Goal: Check status: Check status

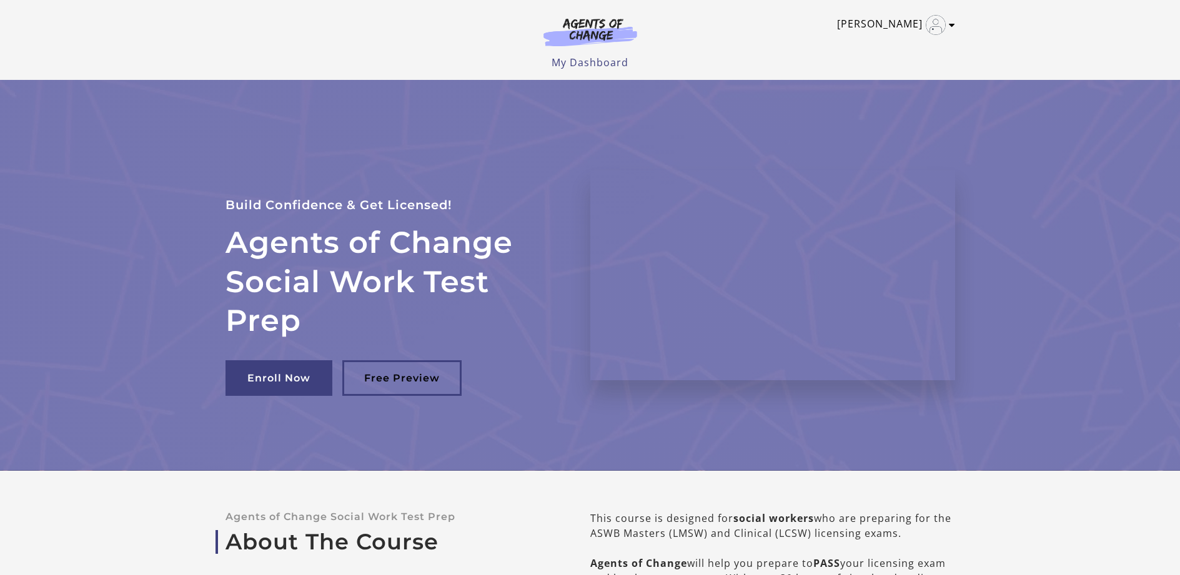
click at [953, 24] on icon "Toggle menu" at bounding box center [952, 25] width 6 height 10
click at [906, 46] on link "My Account" at bounding box center [903, 45] width 110 height 21
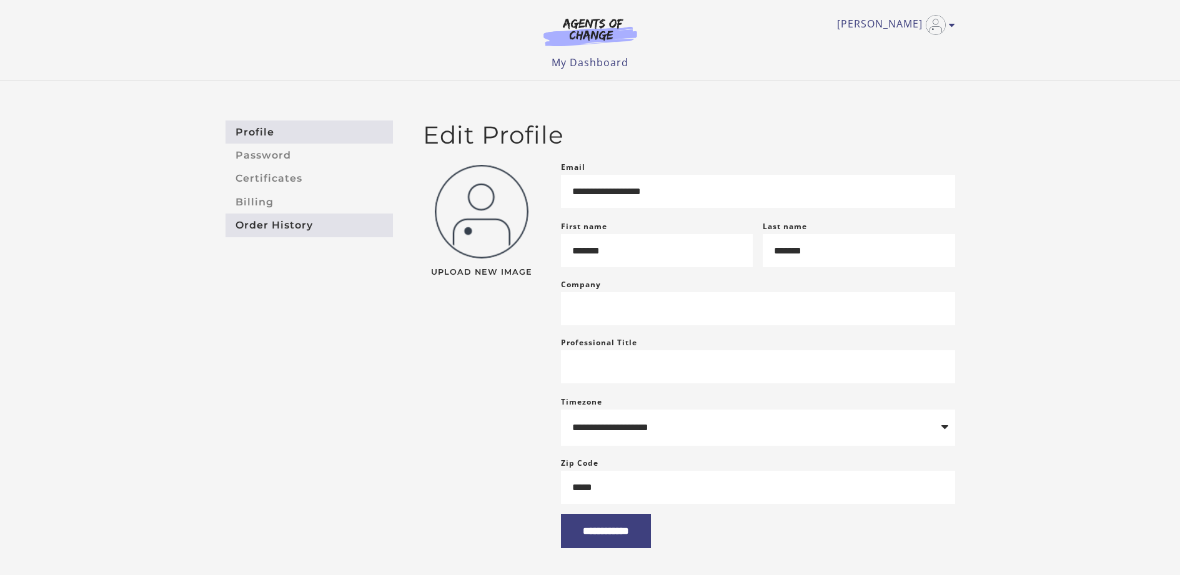
click at [275, 225] on link "Order History" at bounding box center [308, 225] width 167 height 23
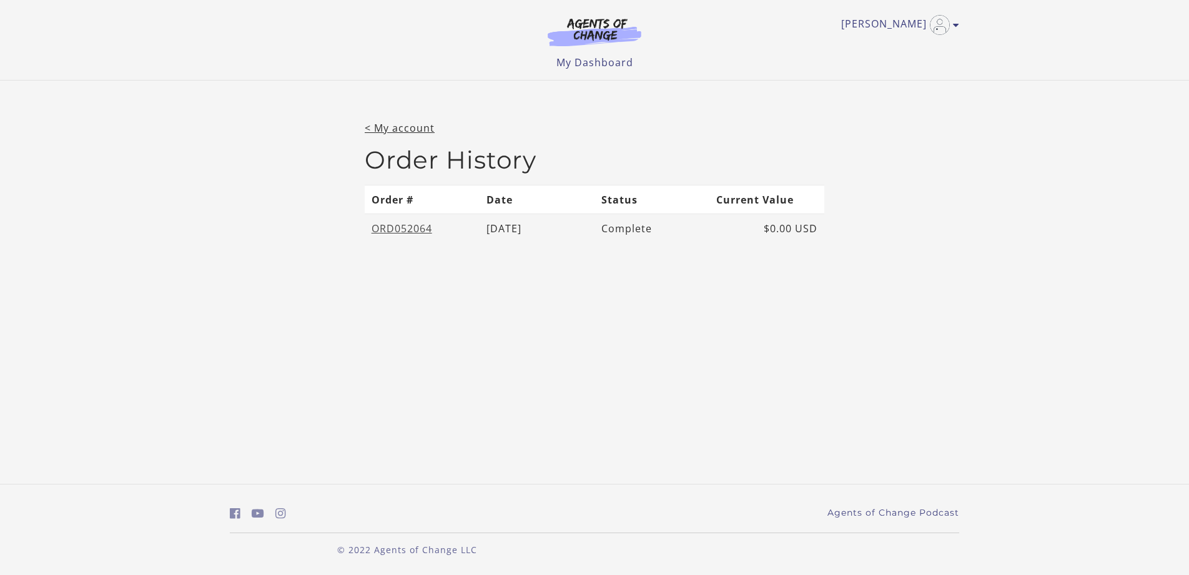
click at [405, 228] on link "ORD052064" at bounding box center [402, 229] width 61 height 14
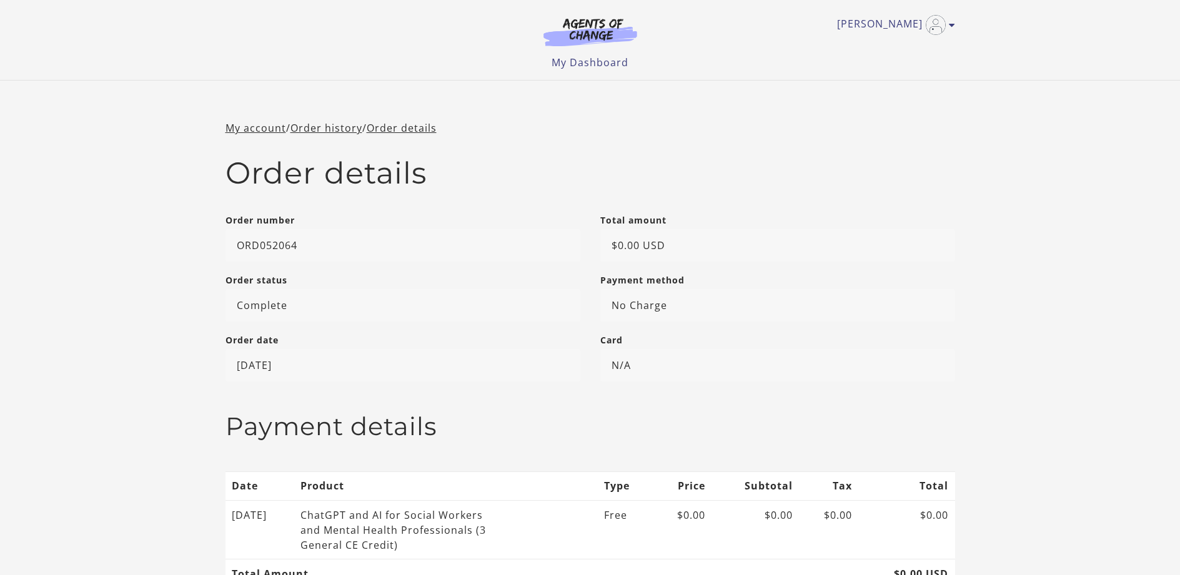
scroll to position [187, 0]
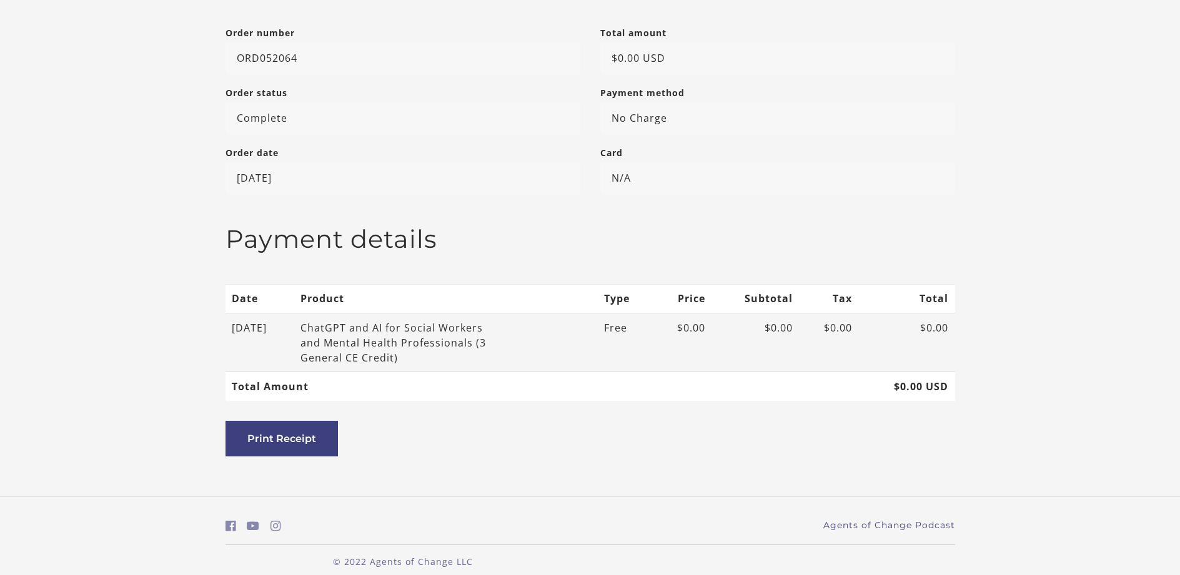
drag, startPoint x: 455, startPoint y: 357, endPoint x: 331, endPoint y: 322, distance: 129.3
click at [331, 322] on div "ChatGPT and AI for Social Workers and Mental Health Professionals (3 General CE…" at bounding box center [400, 342] width 200 height 45
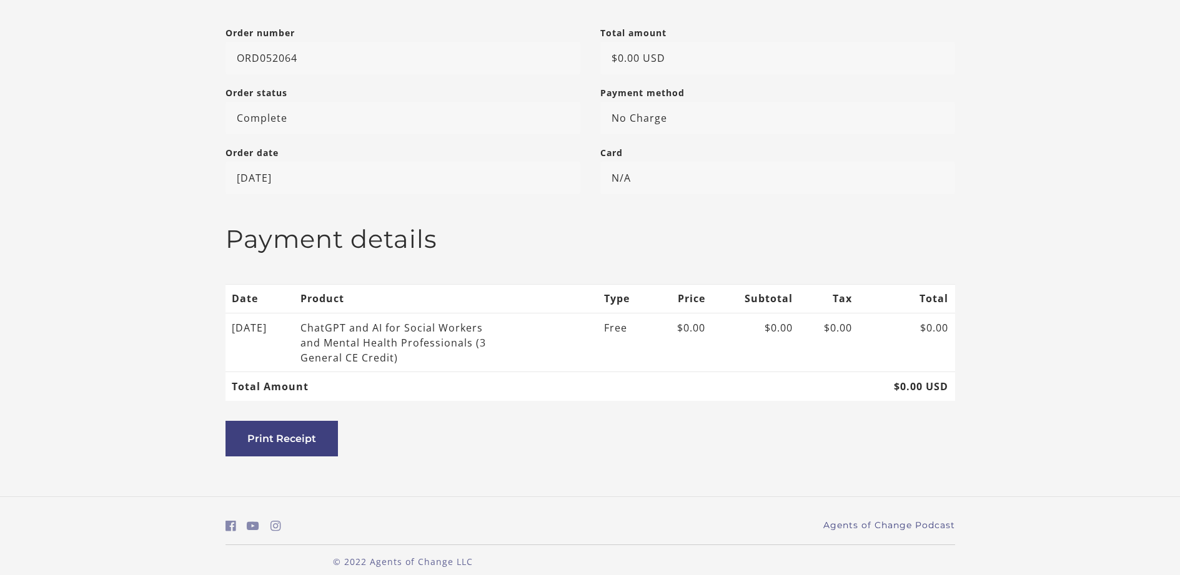
copy div "ChatGPT and AI for Social Workers and Mental Health Professionals (3 General CE…"
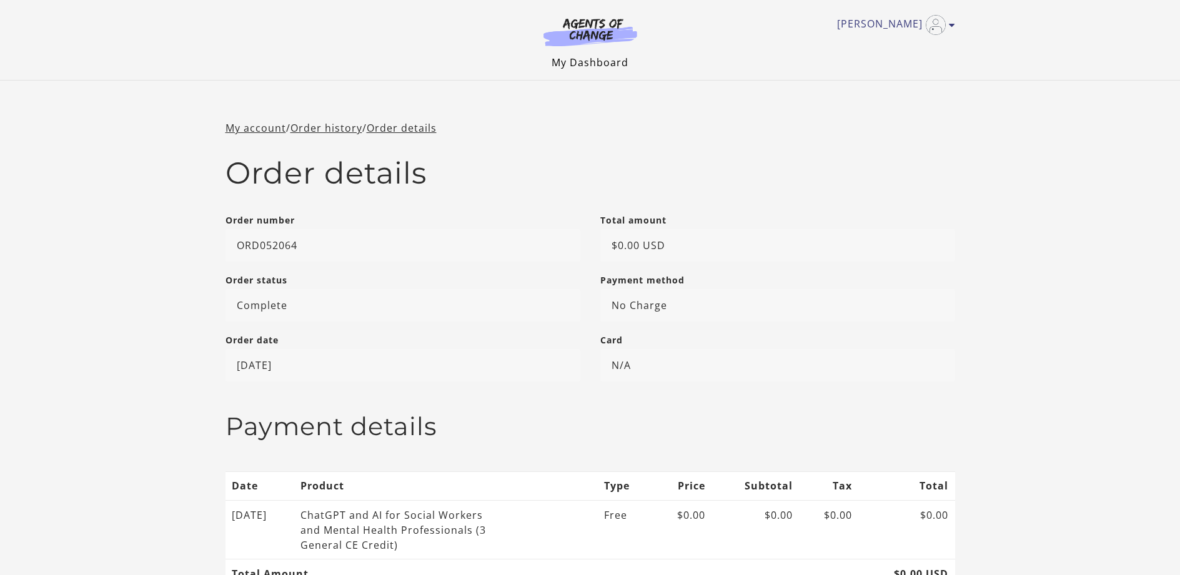
click at [592, 63] on link "My Dashboard" at bounding box center [590, 63] width 77 height 14
